Goal: Transaction & Acquisition: Purchase product/service

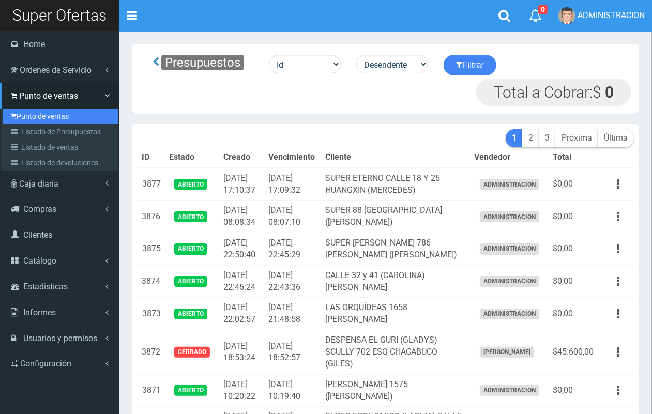
click at [58, 110] on link "Punto de ventas" at bounding box center [60, 117] width 115 height 16
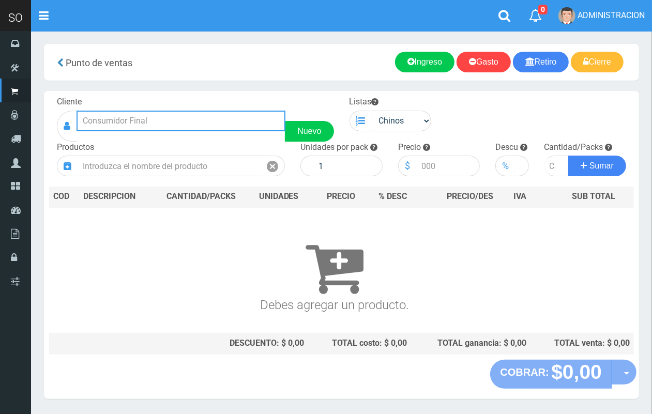
drag, startPoint x: 154, startPoint y: 125, endPoint x: 132, endPoint y: 2, distance: 125.5
click at [153, 111] on input "text" at bounding box center [181, 121] width 209 height 21
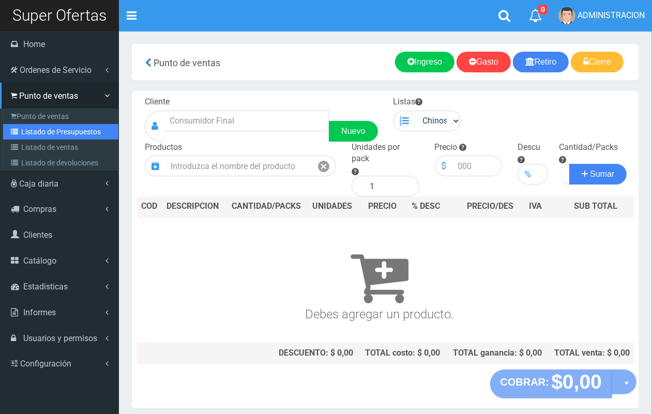
click at [48, 136] on link "Listado de Presupuestos" at bounding box center [60, 132] width 115 height 16
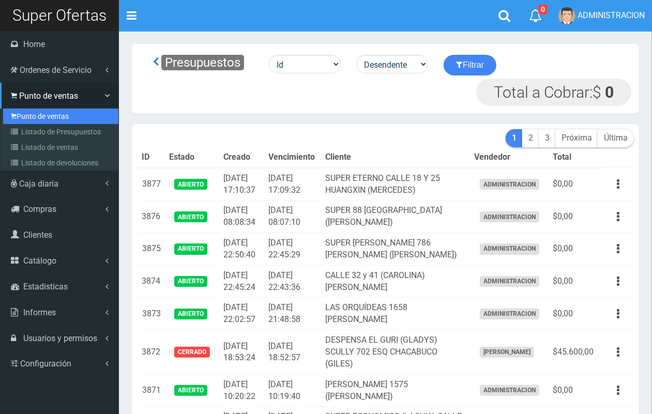
click at [32, 110] on link "Punto de ventas" at bounding box center [60, 117] width 115 height 16
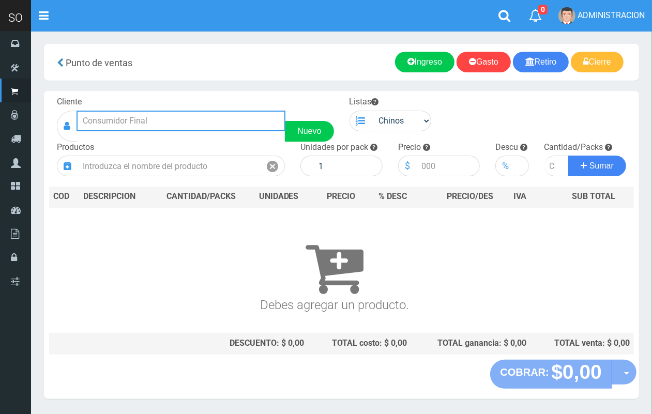
click at [185, 120] on input "text" at bounding box center [181, 121] width 209 height 21
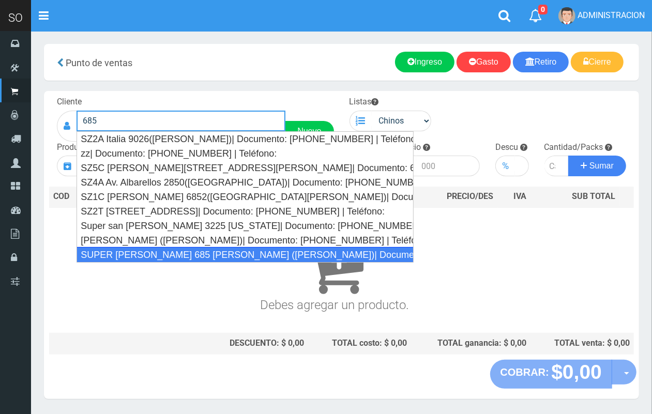
drag, startPoint x: 215, startPoint y: 256, endPoint x: 339, endPoint y: 177, distance: 146.4
click at [215, 254] on div "SUPER VARELA 685 MIRIAM (CAMPANA)| Documento: 784798 | Teléfono:" at bounding box center [245, 255] width 337 height 16
type input "SUPER VARELA 685 MIRIAM (CAMPANA)| Documento: 784798 | Teléfono:"
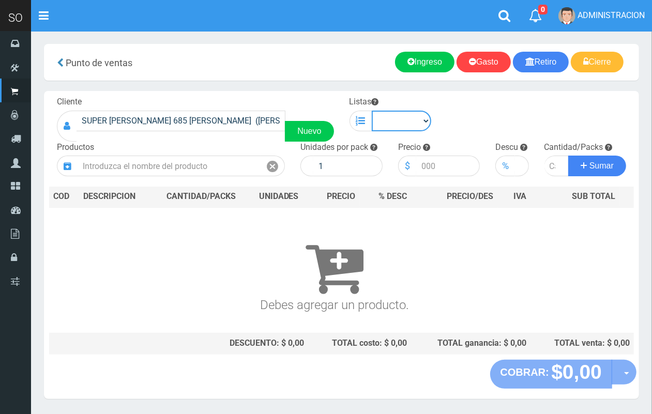
click at [385, 112] on select "Chinos . ." at bounding box center [402, 121] width 60 height 21
select select "1"
click at [372, 111] on select "Chinos . ." at bounding box center [402, 121] width 60 height 21
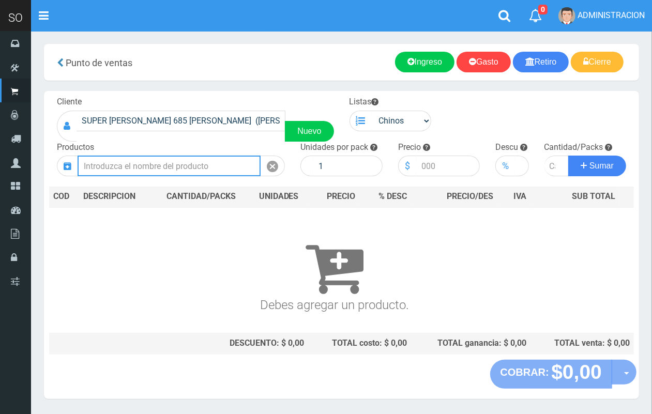
click at [201, 164] on input "text" at bounding box center [169, 166] width 183 height 21
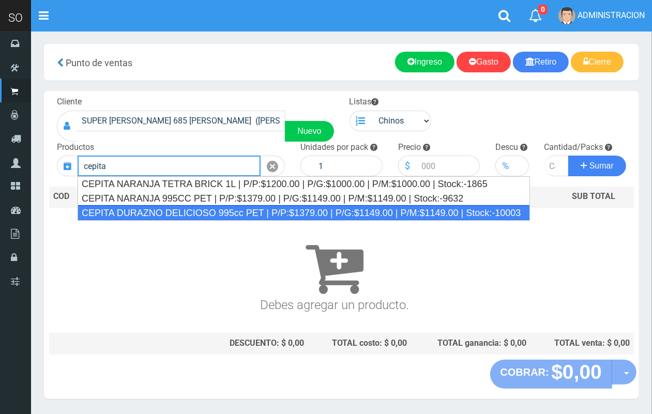
click at [210, 209] on div "CEPITA DURAZNO DELICIOSO 995cc PET | P/P:$1379.00 | P/G:$1149.00 | P/M:$1149.00…" at bounding box center [304, 213] width 452 height 16
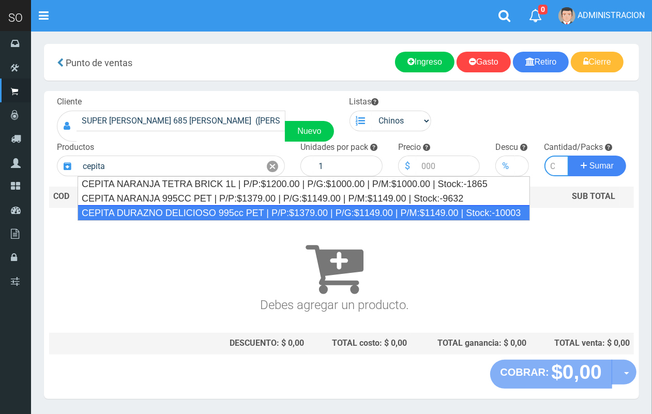
type input "CEPITA DURAZNO DELICIOSO 995cc PET | P/P:$1379.00 | P/G:$1149.00 | P/M:$1149.00…"
type input "6"
type input "1379.00"
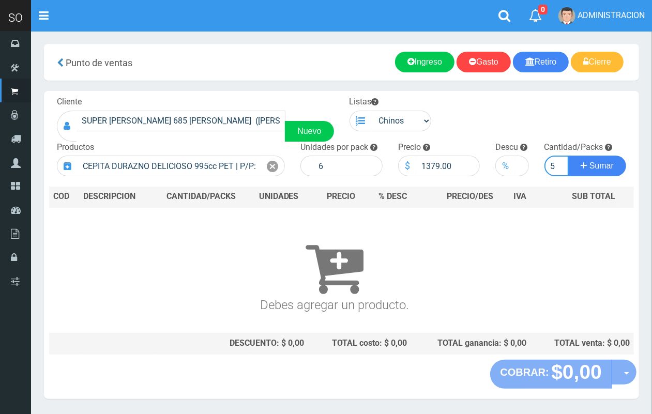
scroll to position [0, 1]
type input "5"
click at [568, 156] on button "Sumar" at bounding box center [597, 166] width 58 height 21
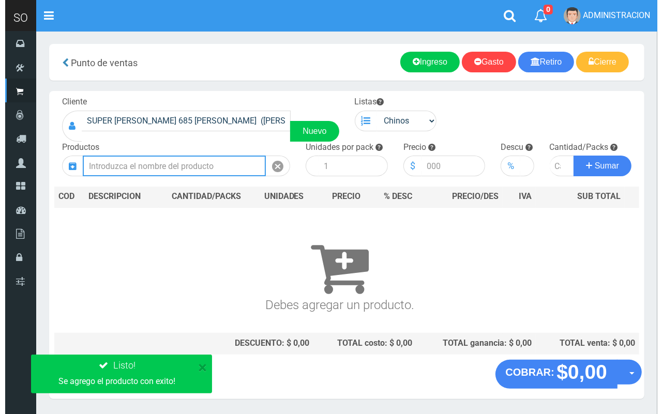
scroll to position [0, 0]
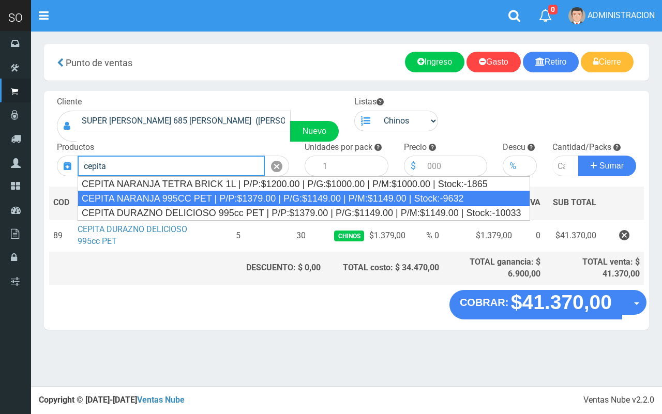
click at [282, 197] on div "CEPITA NARANJA 995CC PET | P/P:$1379.00 | P/G:$1149.00 | P/M:$1149.00 | Stock:-…" at bounding box center [304, 199] width 452 height 16
type input "CEPITA NARANJA 995CC PET | P/P:$1379.00 | P/G:$1149.00 | P/M:$1149.00 | Stock:-…"
type input "6"
type input "1379.00"
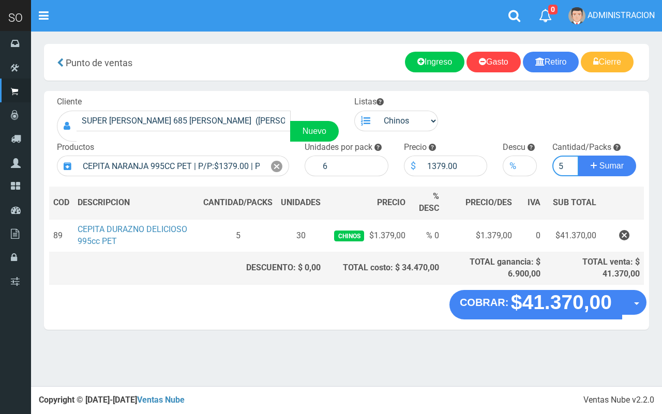
type input "5"
click at [578, 156] on button "Sumar" at bounding box center [607, 166] width 58 height 21
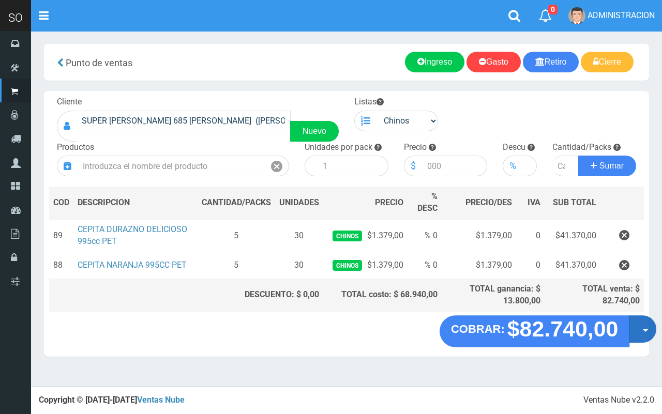
click at [637, 334] on button "Opciones" at bounding box center [642, 329] width 27 height 27
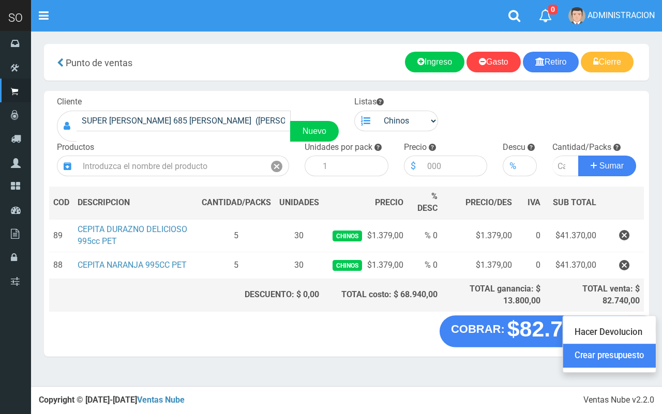
click at [633, 353] on link "Crear presupuesto" at bounding box center [609, 356] width 93 height 24
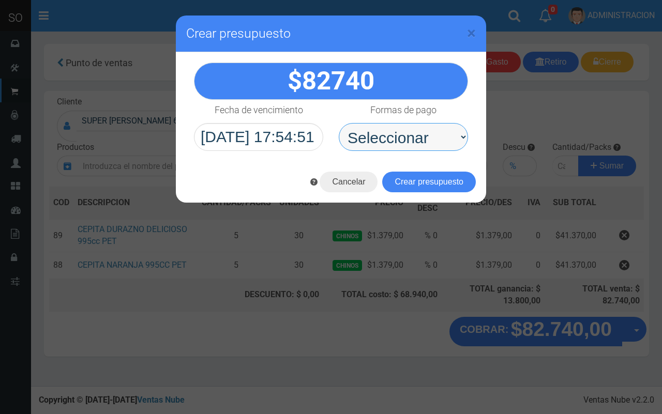
click at [373, 131] on select "Seleccionar Efectivo Tarjeta de Crédito Depósito Débito" at bounding box center [403, 137] width 129 height 28
select select "Efectivo"
click at [339, 123] on select "Seleccionar Efectivo Tarjeta de Crédito Depósito Débito" at bounding box center [403, 137] width 129 height 28
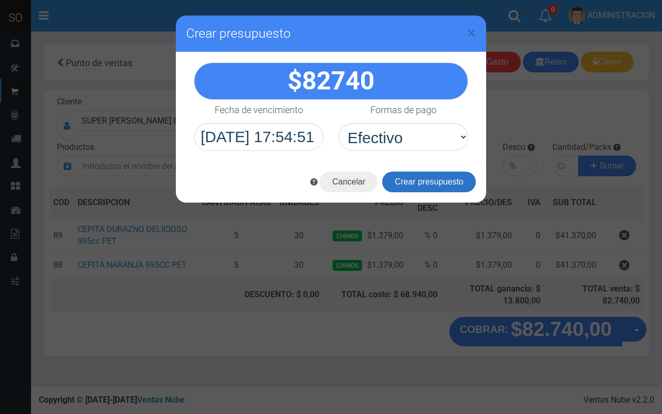
click at [425, 184] on button "Crear presupuesto" at bounding box center [429, 182] width 94 height 21
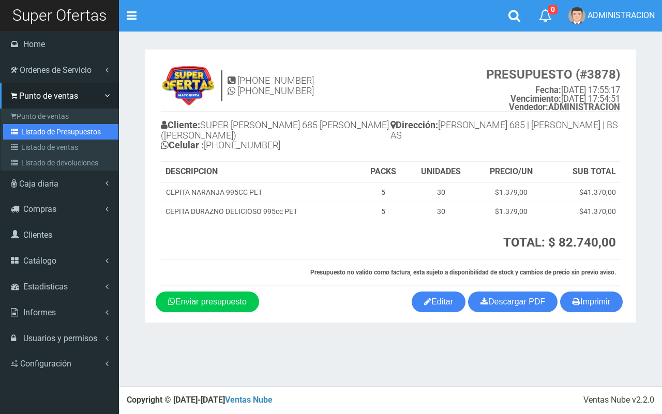
click at [24, 133] on link "Listado de Presupuestos" at bounding box center [60, 132] width 115 height 16
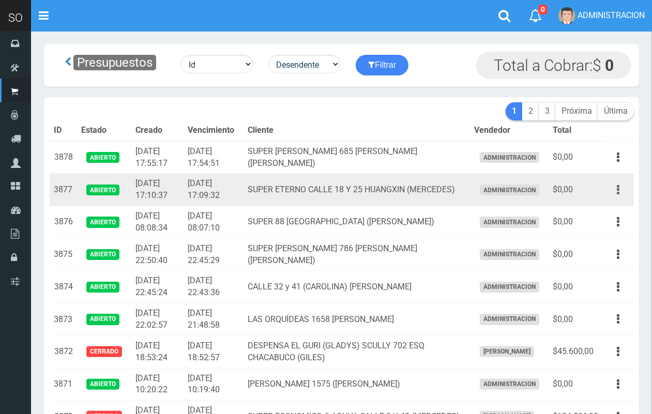
click at [621, 189] on button "button" at bounding box center [617, 190] width 23 height 18
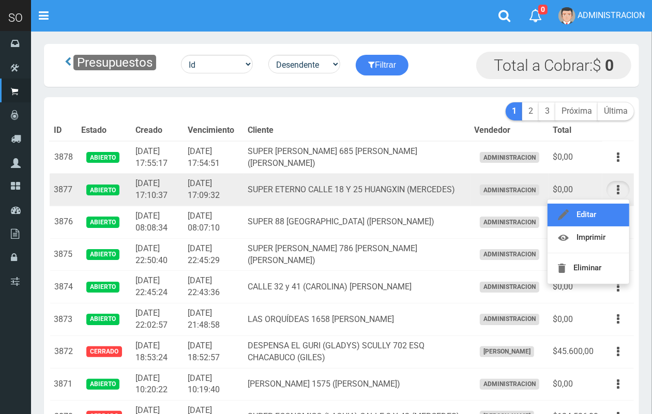
click at [613, 208] on link "Editar" at bounding box center [588, 215] width 82 height 23
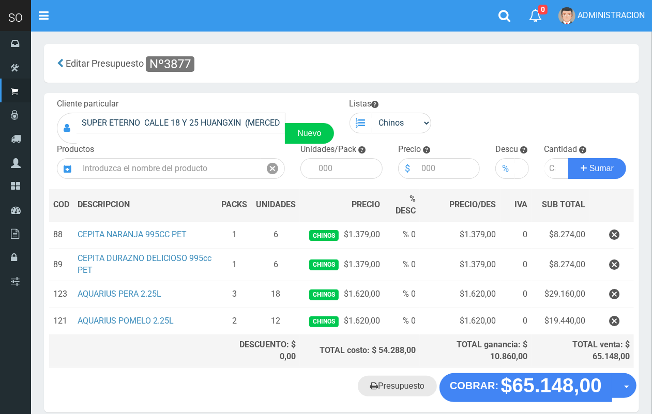
click at [411, 378] on link "Presupuesto" at bounding box center [397, 386] width 79 height 21
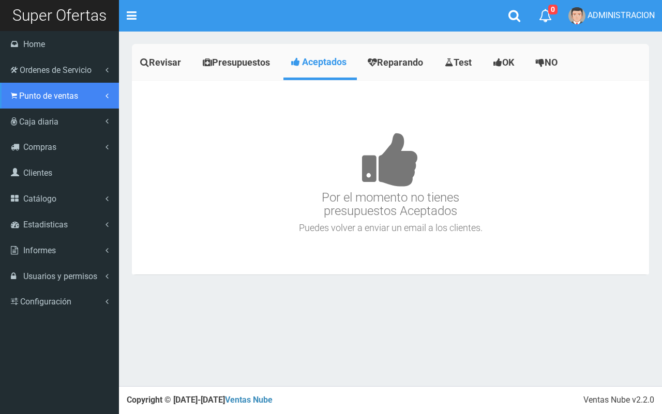
click at [27, 91] on span "Punto de ventas" at bounding box center [48, 96] width 59 height 10
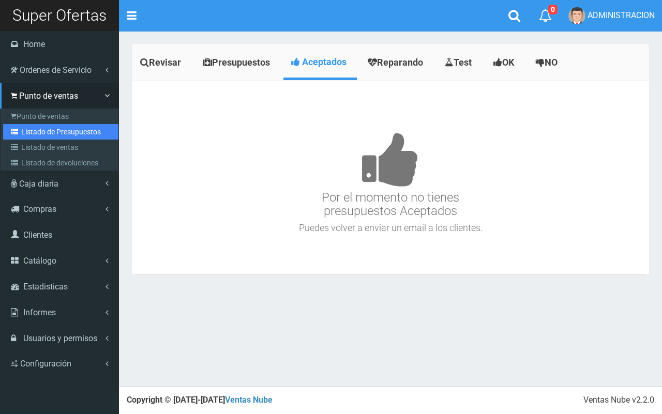
click at [44, 132] on link "Listado de Presupuestos" at bounding box center [60, 132] width 115 height 16
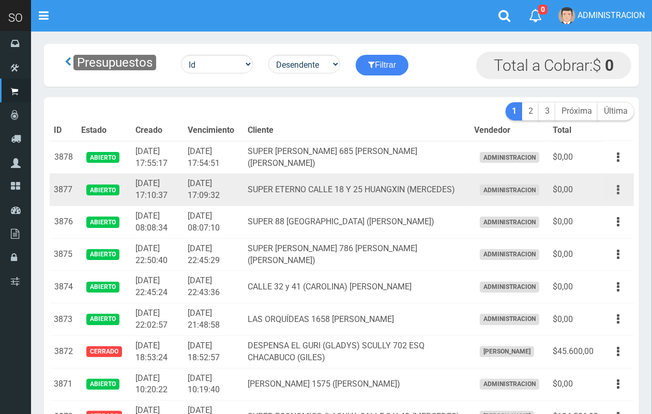
click at [617, 181] on icon "button" at bounding box center [618, 190] width 3 height 18
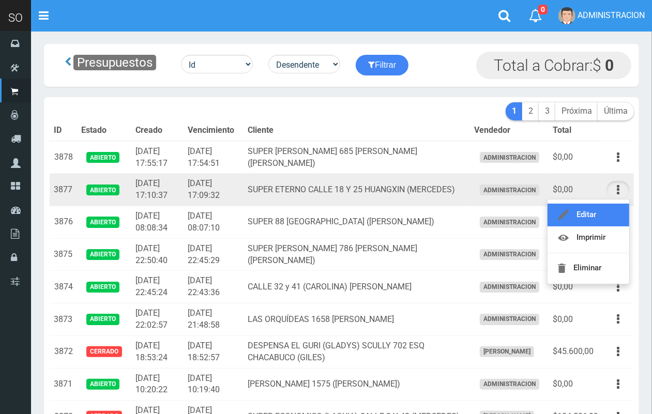
click at [614, 209] on link "Editar" at bounding box center [588, 215] width 82 height 23
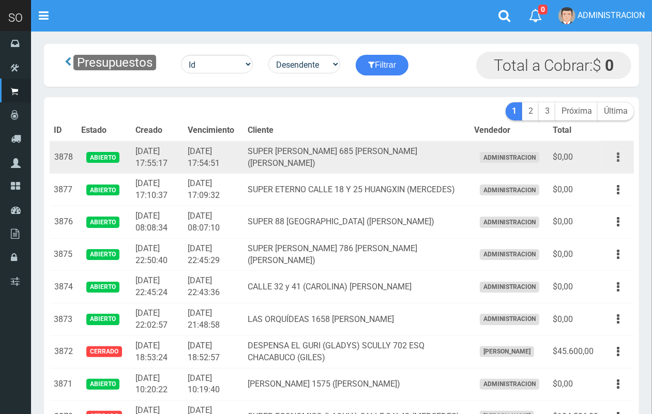
click at [623, 148] on button "button" at bounding box center [617, 157] width 23 height 18
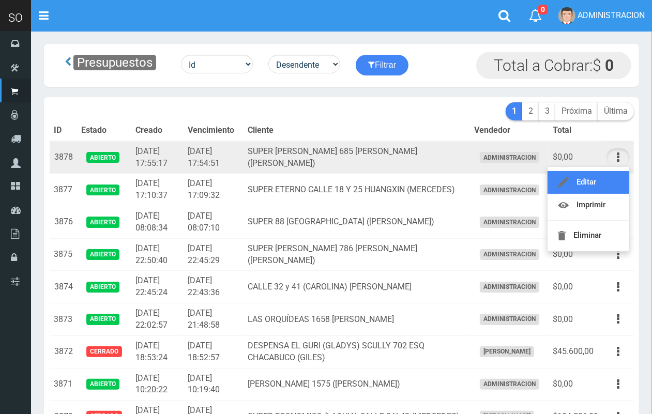
click at [609, 177] on link "Editar" at bounding box center [588, 182] width 82 height 23
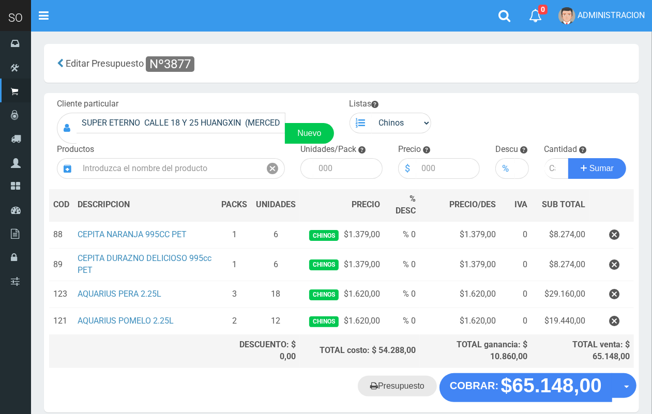
click at [394, 383] on link "Presupuesto" at bounding box center [397, 386] width 79 height 21
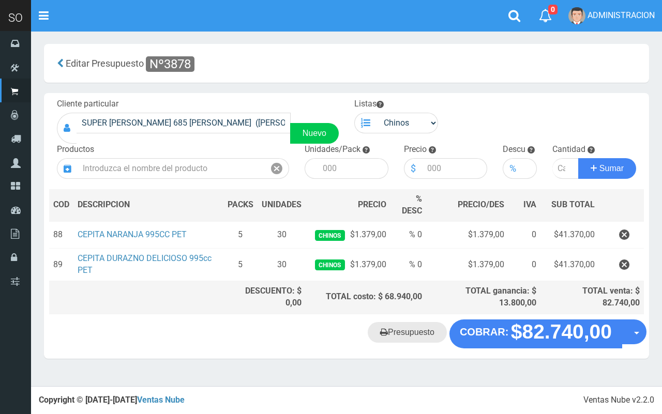
click at [392, 335] on link "Presupuesto" at bounding box center [407, 332] width 79 height 21
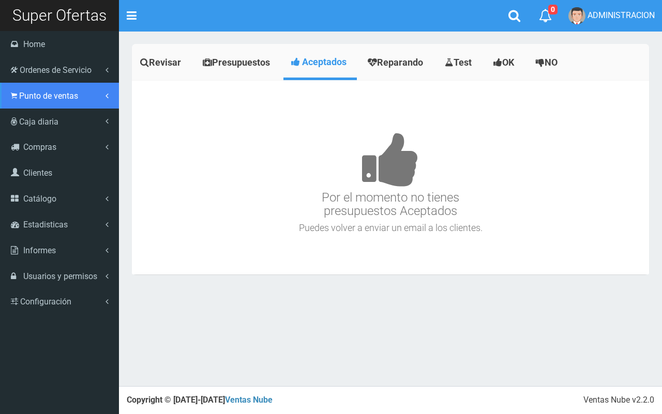
click at [34, 100] on span "Punto de ventas" at bounding box center [48, 96] width 59 height 10
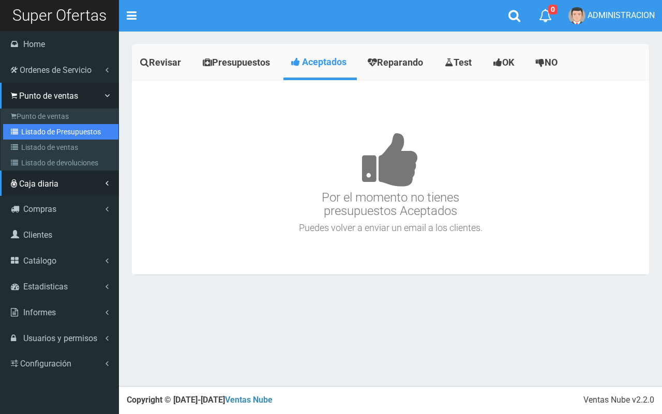
click at [40, 136] on link "Listado de Presupuestos" at bounding box center [60, 132] width 115 height 16
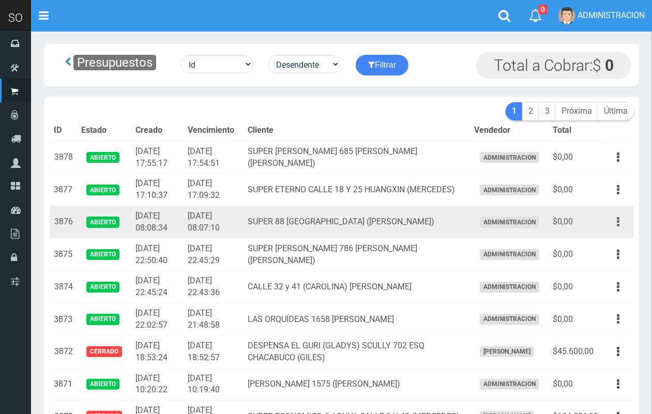
click at [618, 220] on icon "button" at bounding box center [618, 222] width 3 height 18
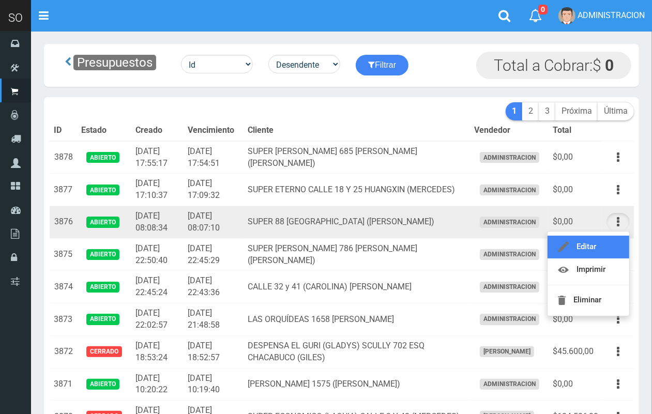
click at [603, 243] on link "Editar" at bounding box center [588, 247] width 82 height 23
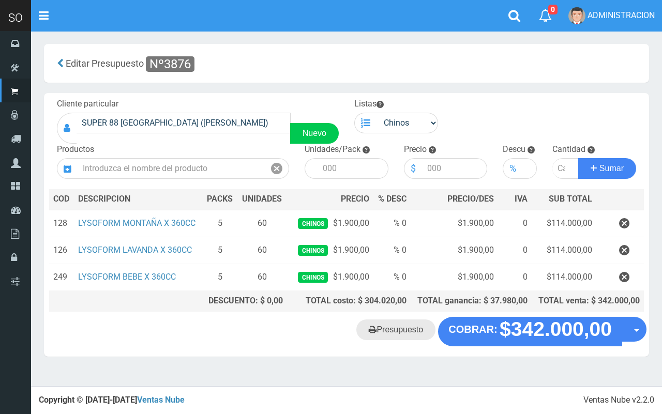
click at [381, 323] on link "Presupuesto" at bounding box center [395, 329] width 79 height 21
